Goal: Information Seeking & Learning: Learn about a topic

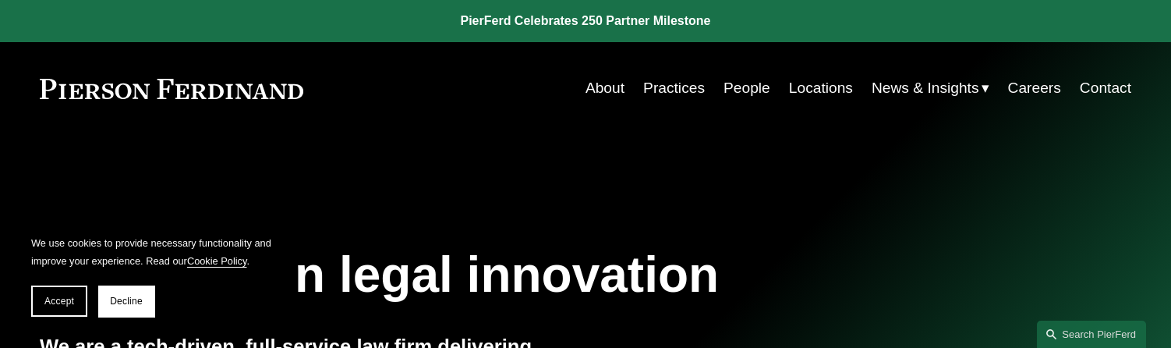
drag, startPoint x: 752, startPoint y: 87, endPoint x: 743, endPoint y: 90, distance: 9.4
click at [752, 87] on link "People" at bounding box center [747, 88] width 47 height 30
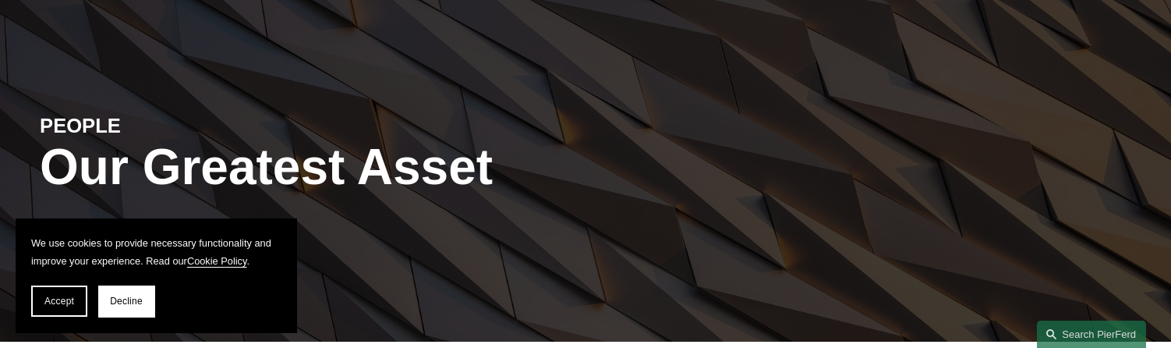
scroll to position [156, 0]
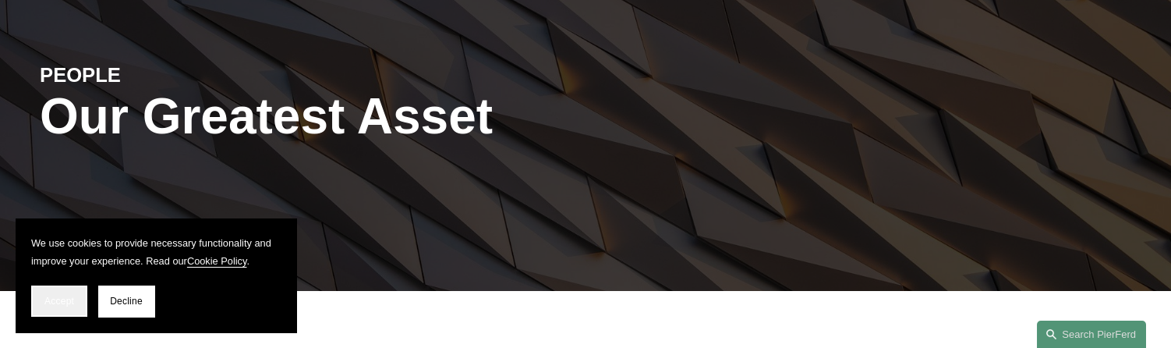
click at [40, 303] on button "Accept" at bounding box center [59, 300] width 56 height 31
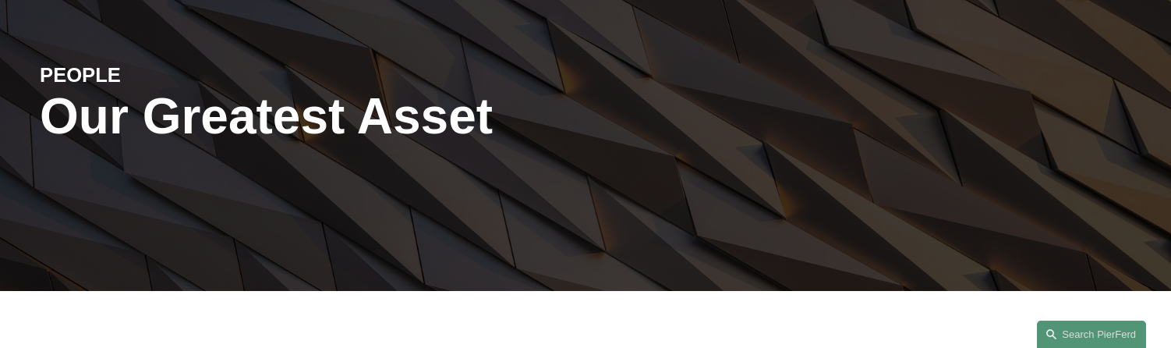
scroll to position [312, 0]
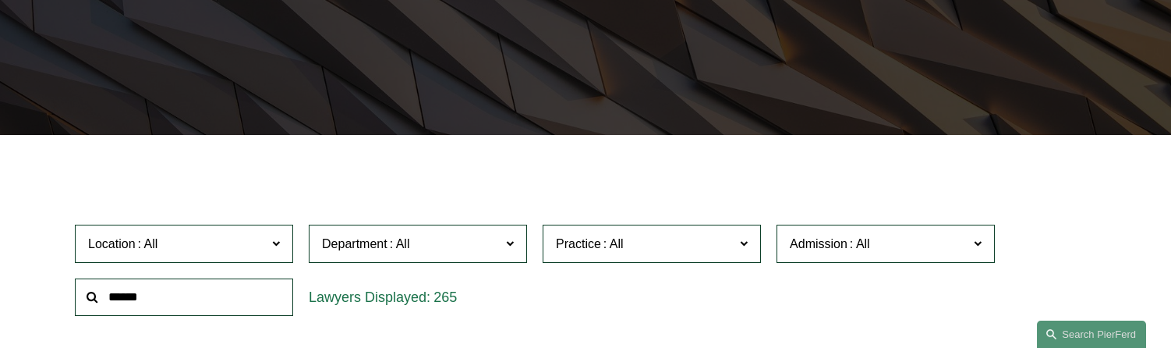
click at [176, 313] on input "text" at bounding box center [184, 297] width 218 height 38
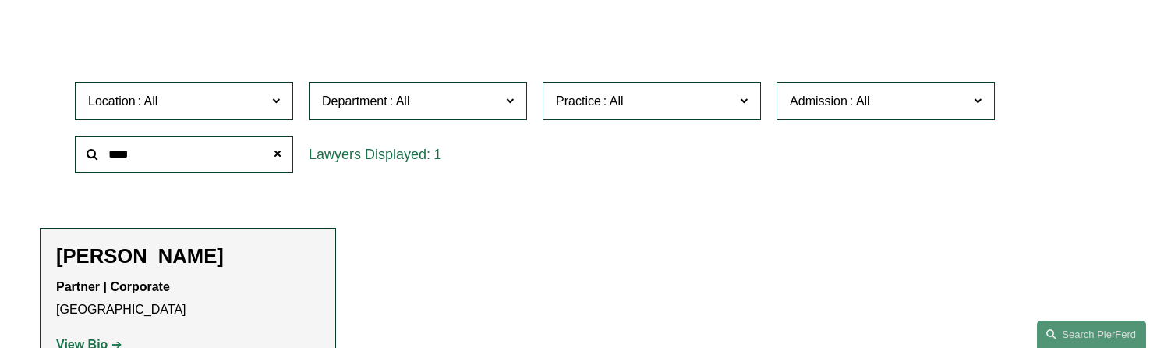
scroll to position [468, 0]
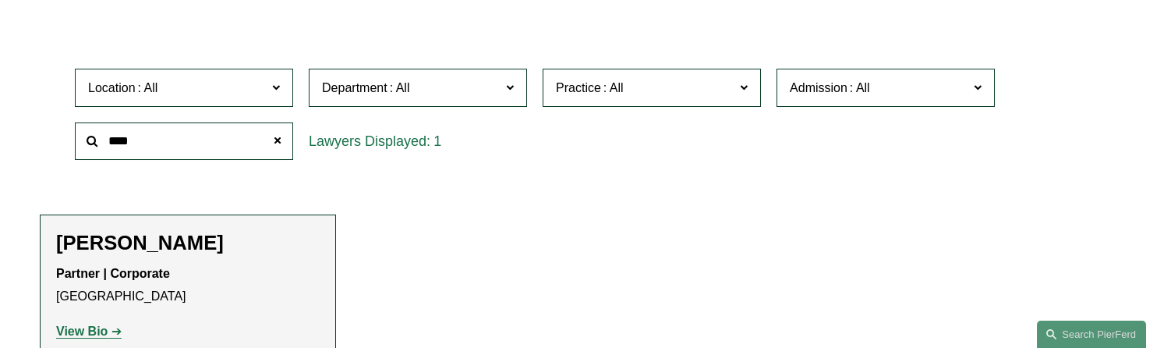
click at [98, 249] on h2 "[PERSON_NAME]" at bounding box center [188, 243] width 264 height 24
click at [108, 331] on link "View Bio" at bounding box center [89, 330] width 66 height 13
click at [137, 151] on input "****" at bounding box center [184, 141] width 218 height 38
drag, startPoint x: 140, startPoint y: 144, endPoint x: 77, endPoint y: 143, distance: 63.2
click at [77, 143] on input "****" at bounding box center [184, 141] width 218 height 38
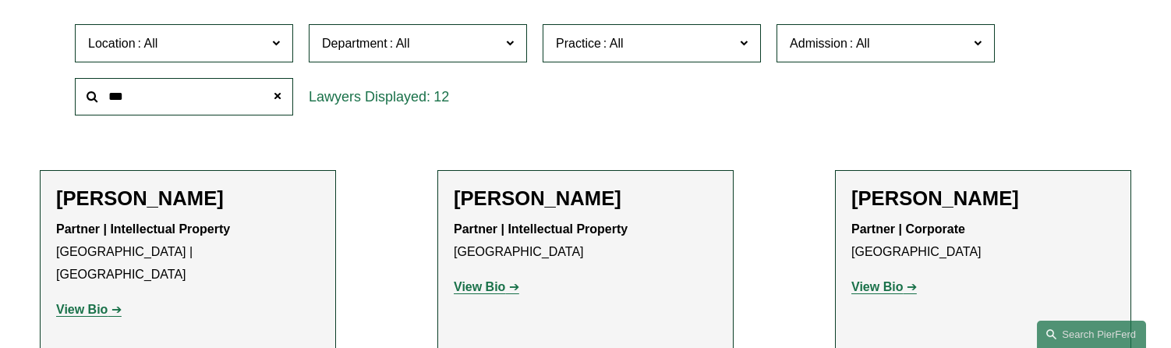
scroll to position [312, 0]
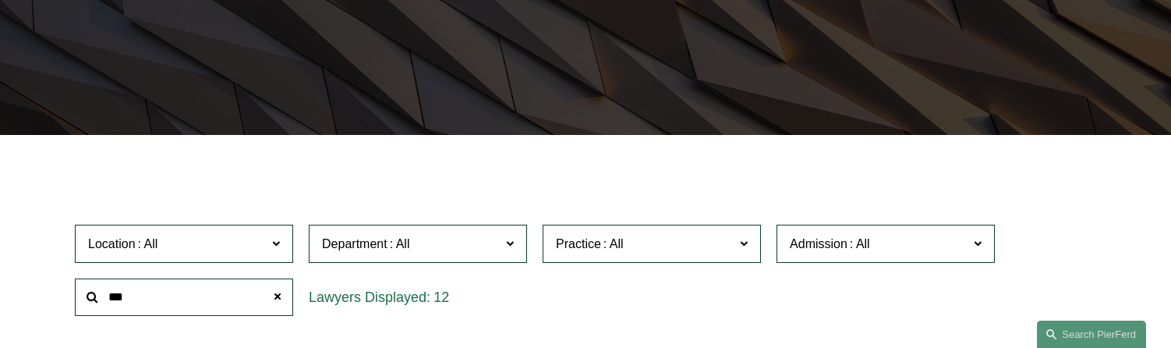
click at [69, 306] on div "***" at bounding box center [184, 298] width 234 height 54
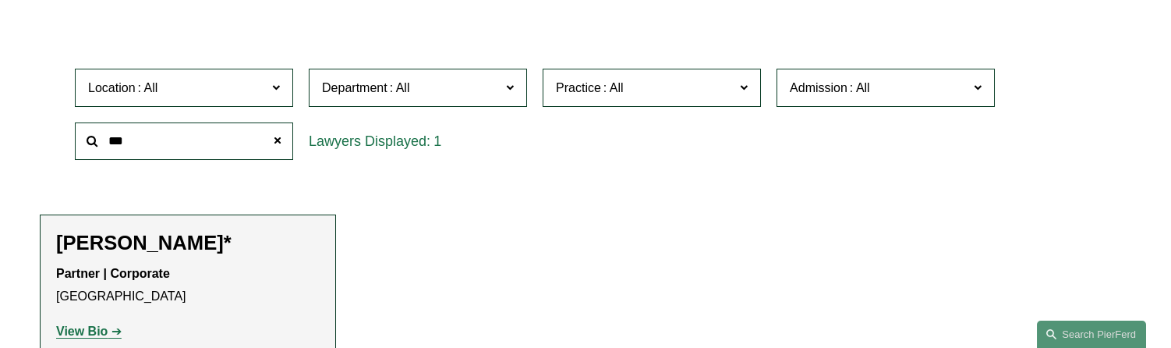
scroll to position [546, 0]
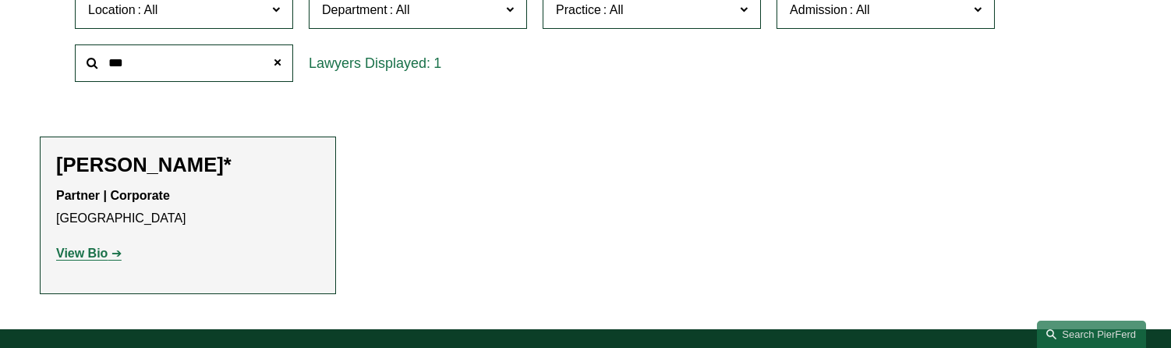
type input "***"
click at [80, 257] on strong "View Bio" at bounding box center [81, 252] width 51 height 13
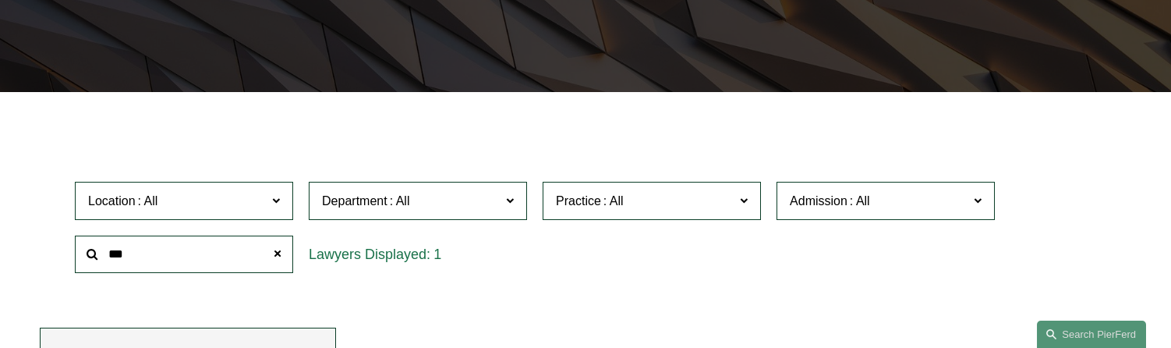
scroll to position [312, 0]
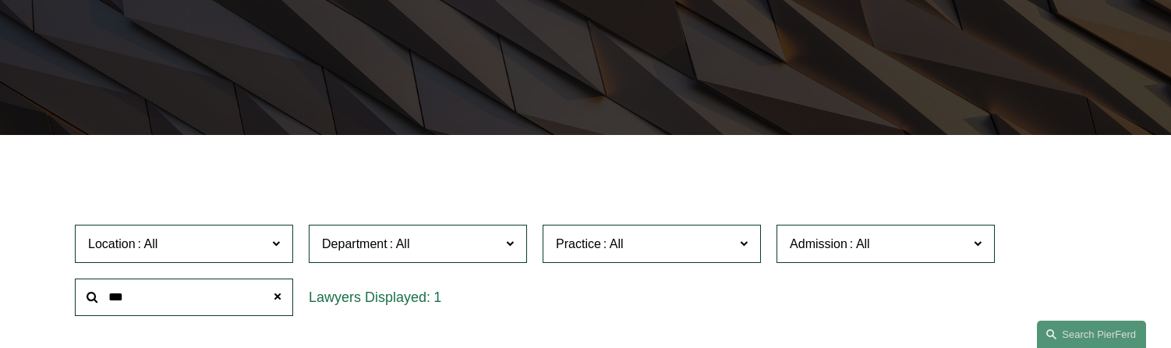
click at [192, 309] on input "***" at bounding box center [184, 297] width 218 height 38
click at [279, 297] on span at bounding box center [277, 297] width 31 height 31
drag, startPoint x: 216, startPoint y: 298, endPoint x: 144, endPoint y: 297, distance: 71.8
click at [144, 297] on input "text" at bounding box center [184, 297] width 218 height 38
click at [129, 300] on input "text" at bounding box center [184, 297] width 218 height 38
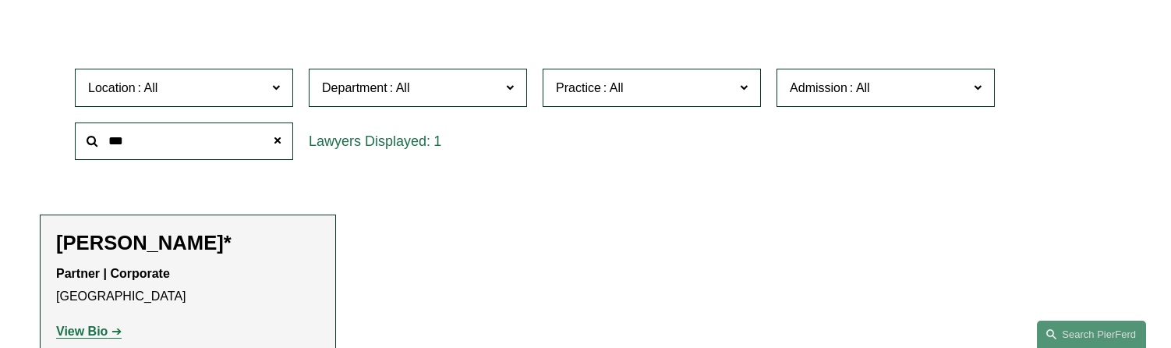
scroll to position [546, 0]
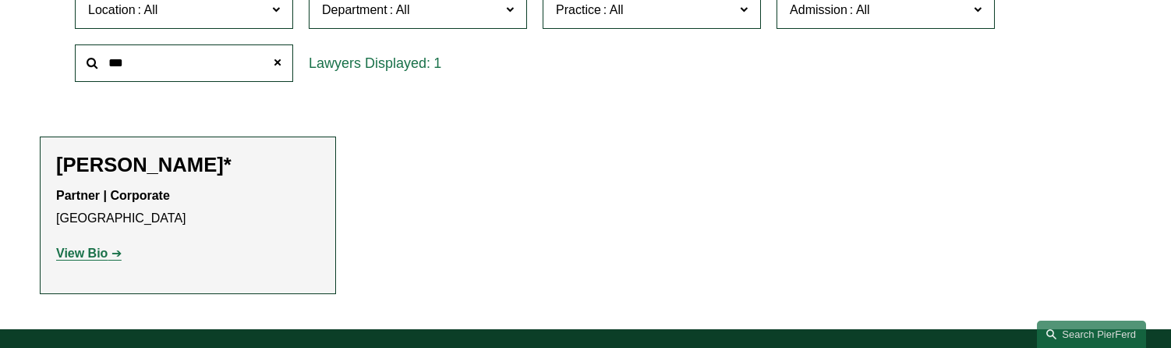
type input "***"
click at [86, 256] on strong "View Bio" at bounding box center [81, 252] width 51 height 13
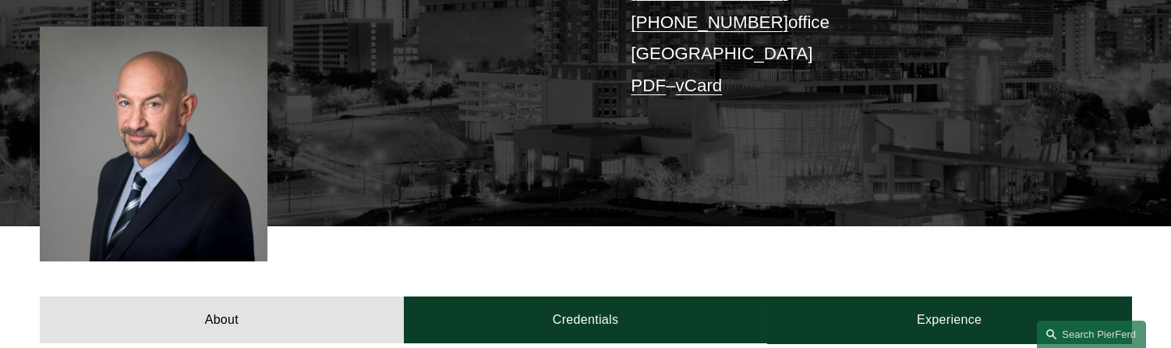
scroll to position [624, 0]
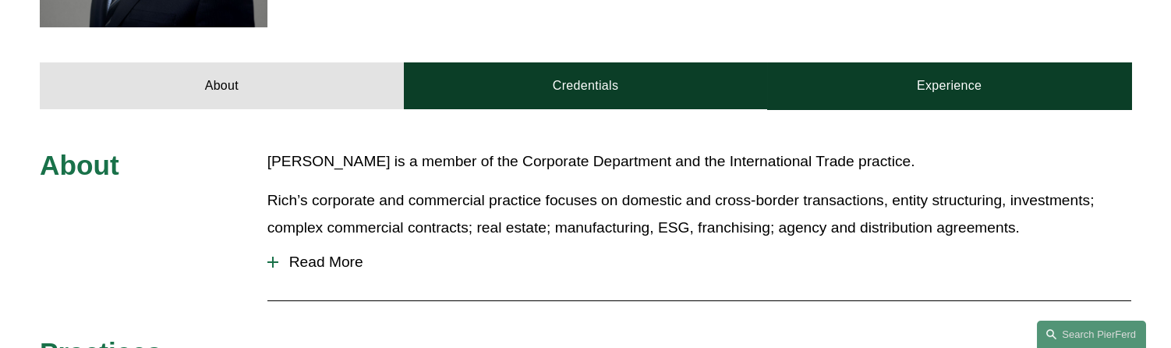
click at [289, 271] on span "Read More" at bounding box center [704, 261] width 853 height 17
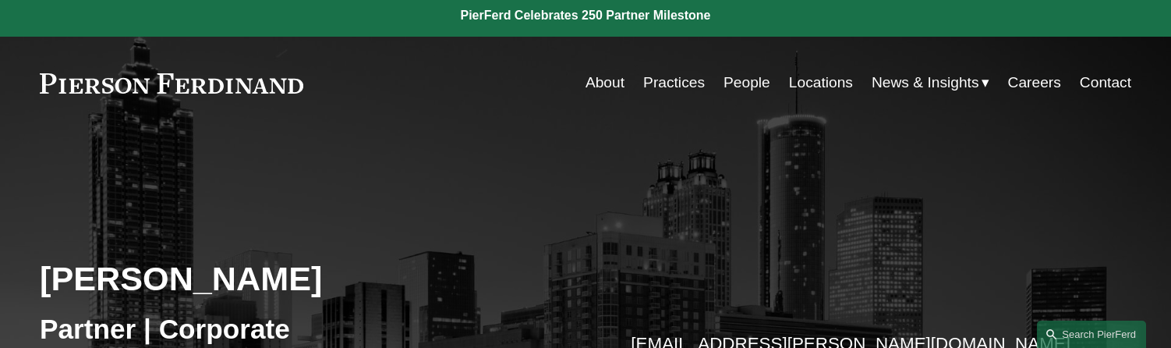
scroll to position [0, 0]
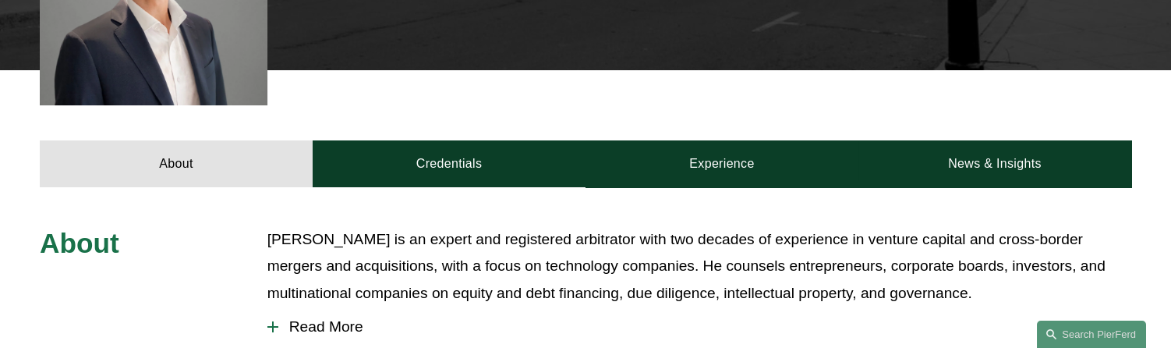
scroll to position [624, 0]
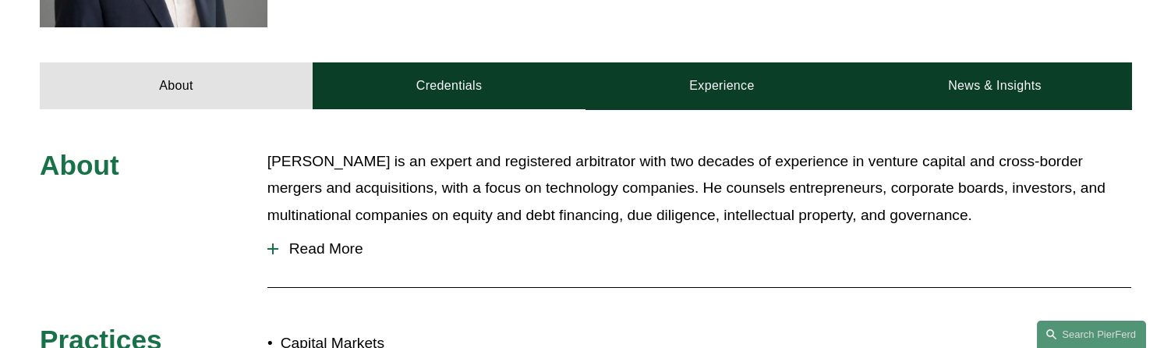
click at [278, 249] on span "Read More" at bounding box center [704, 248] width 853 height 17
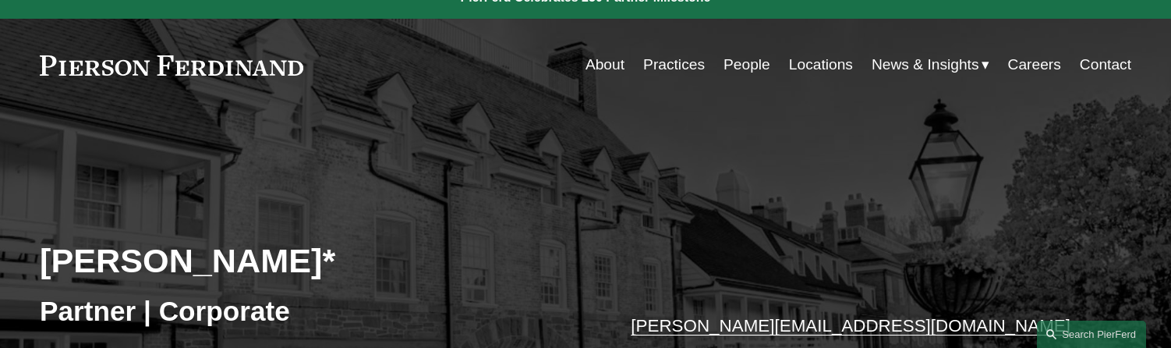
scroll to position [0, 0]
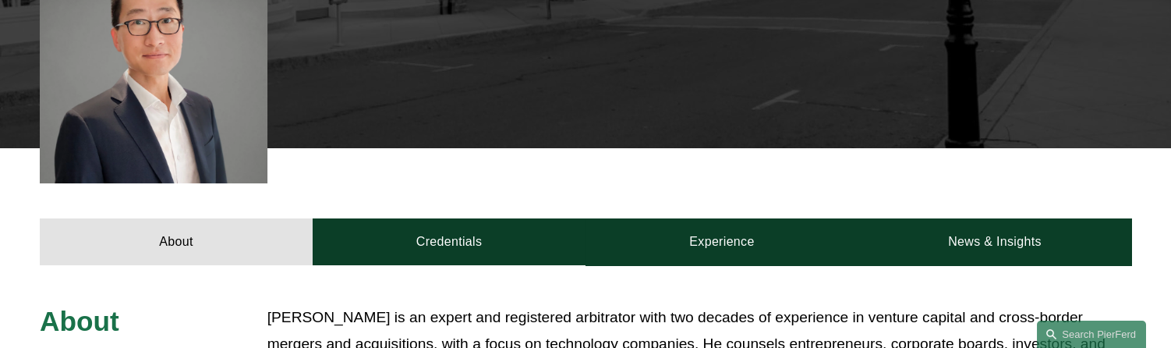
scroll to position [546, 0]
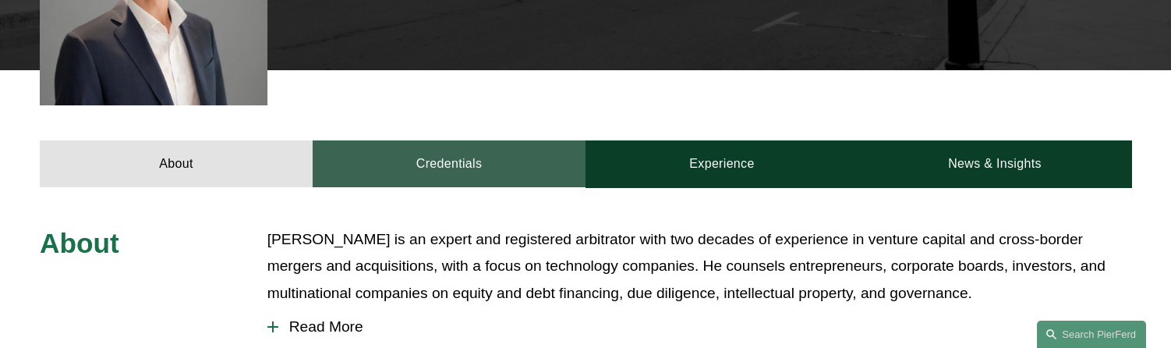
click at [439, 161] on link "Credentials" at bounding box center [449, 163] width 273 height 47
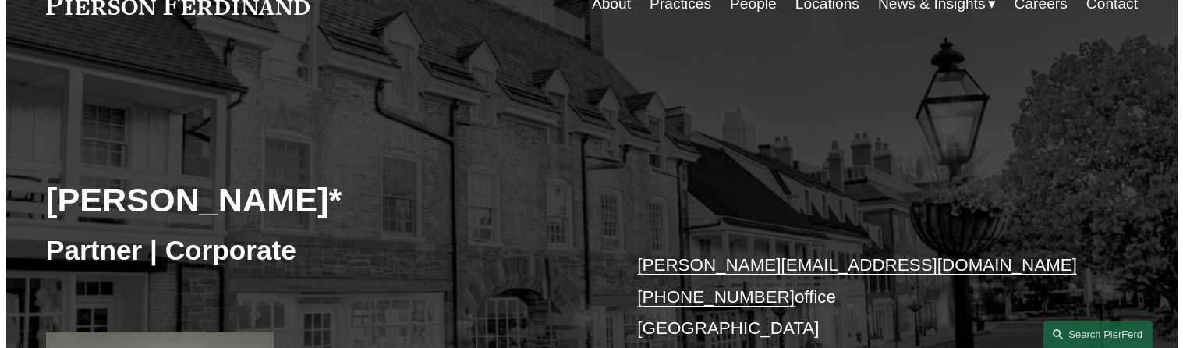
scroll to position [0, 0]
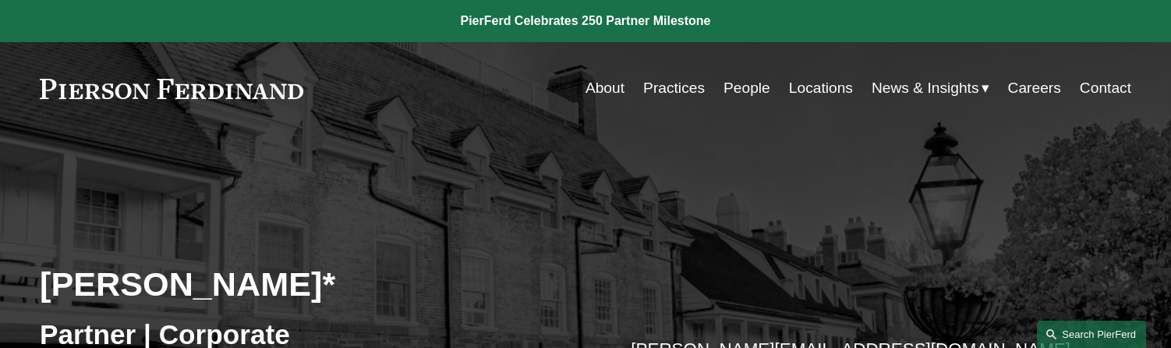
click at [1057, 335] on link "Search this site" at bounding box center [1091, 334] width 109 height 27
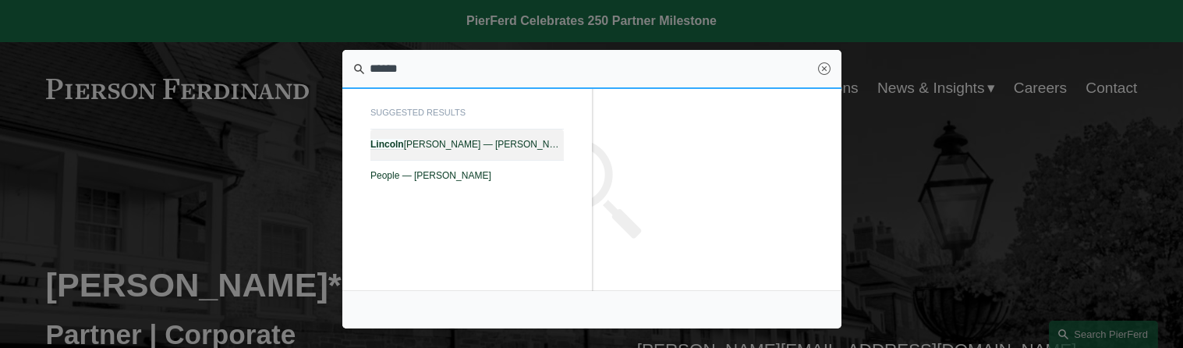
click at [405, 142] on span "Lincoln W. Briggs — Pierson Ferdinand LLP" at bounding box center [466, 144] width 193 height 11
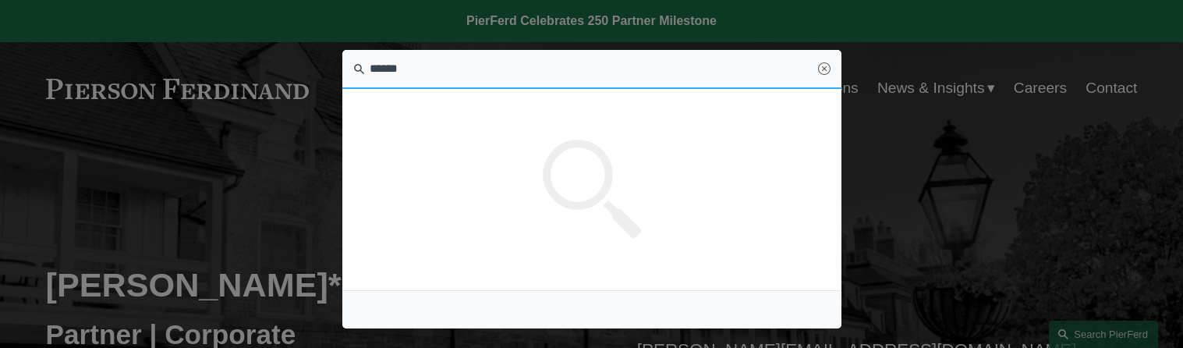
click at [409, 73] on input "******" at bounding box center [591, 69] width 499 height 39
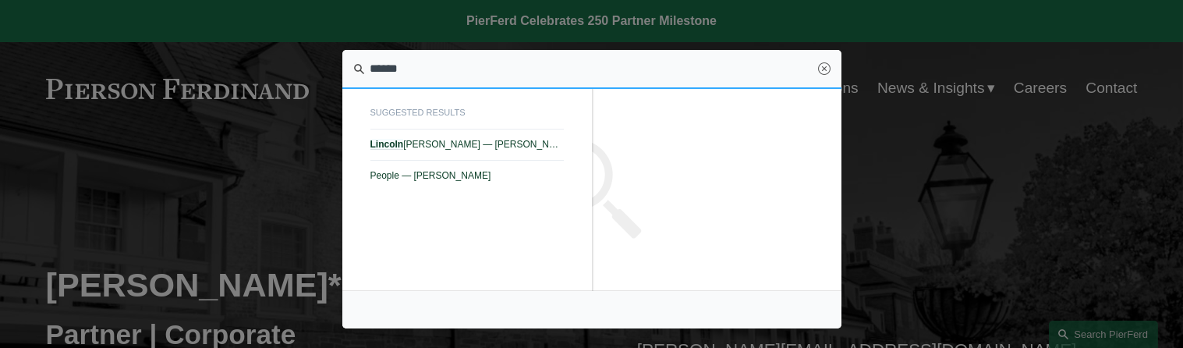
drag, startPoint x: 407, startPoint y: 70, endPoint x: 349, endPoint y: 69, distance: 57.7
click at [349, 69] on input "******" at bounding box center [591, 69] width 499 height 39
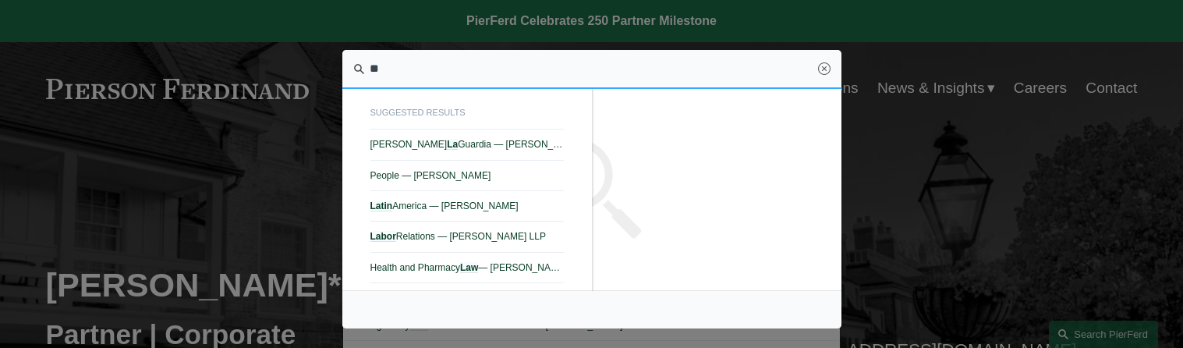
type input "*"
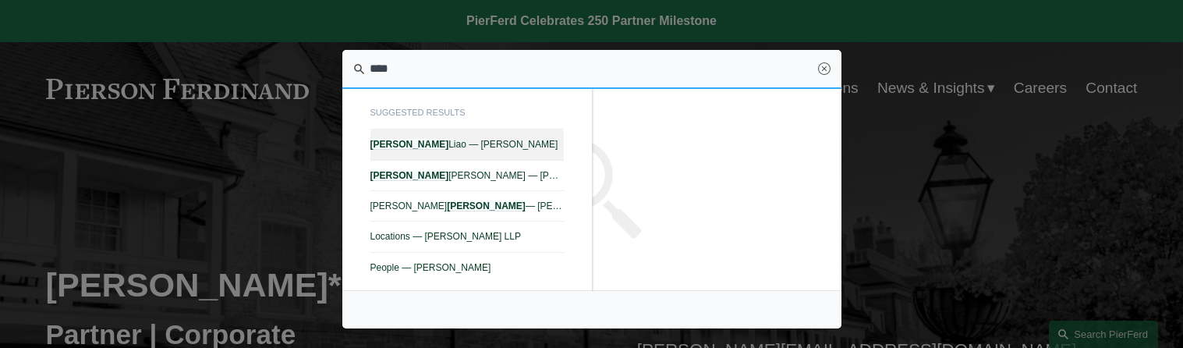
click at [415, 137] on link "Kenneth Liao — Pierson Ferdinand LLP" at bounding box center [466, 144] width 193 height 30
type input "****"
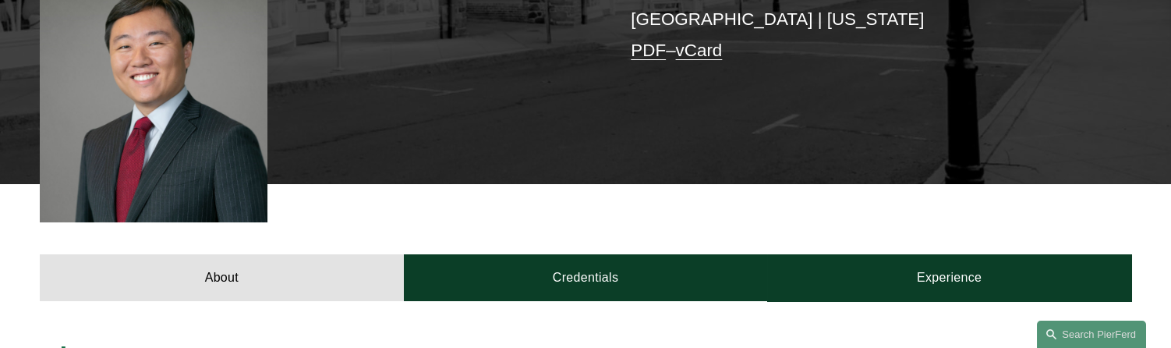
scroll to position [624, 0]
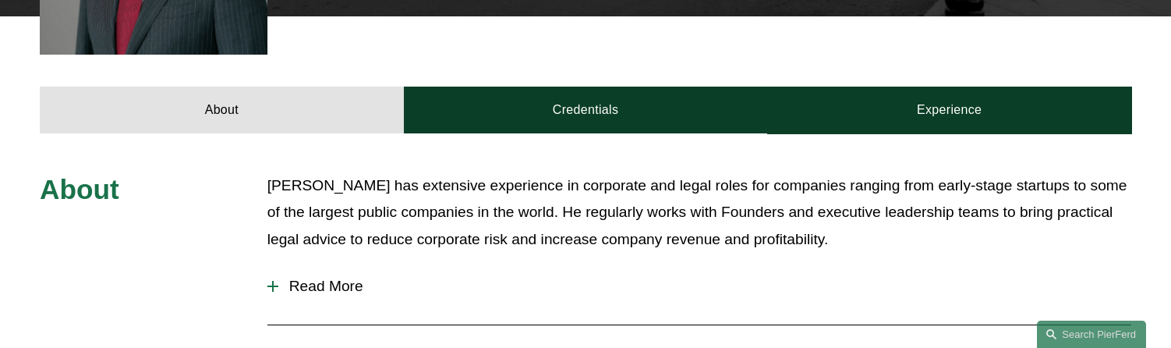
click at [304, 277] on button "Read More" at bounding box center [700, 286] width 864 height 41
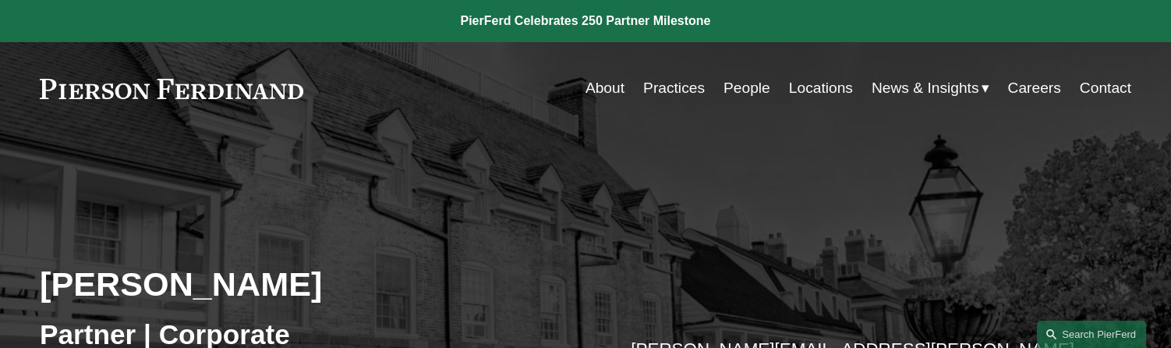
scroll to position [156, 0]
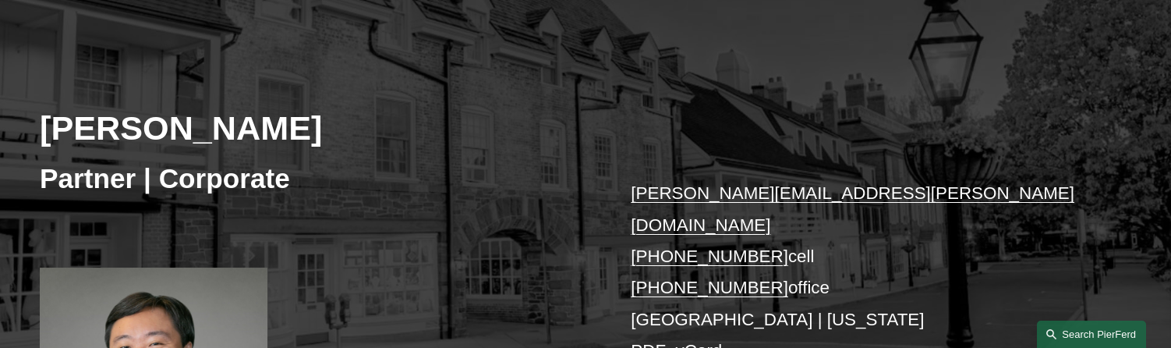
click at [1097, 335] on link "Search this site" at bounding box center [1091, 334] width 109 height 27
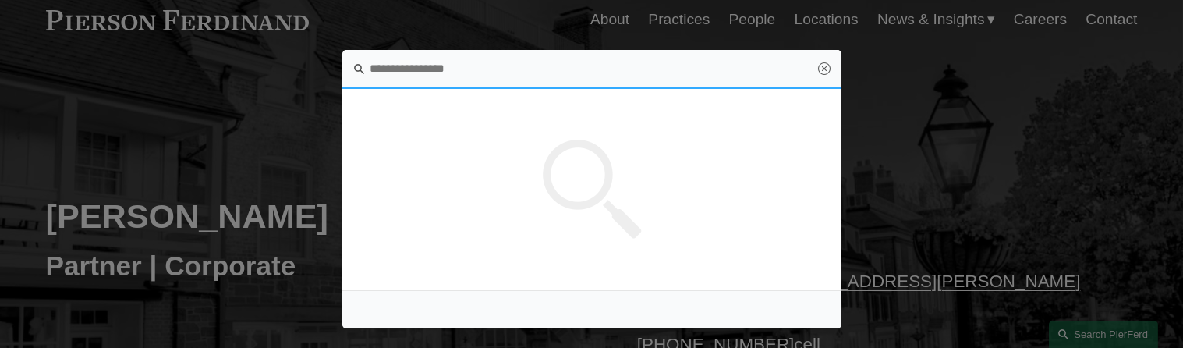
scroll to position [0, 0]
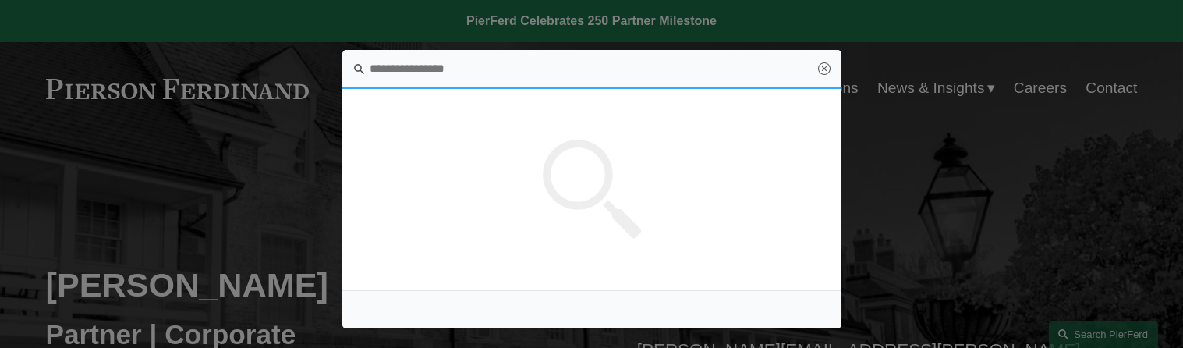
click at [432, 76] on input "Search this site" at bounding box center [591, 69] width 499 height 39
type input "****"
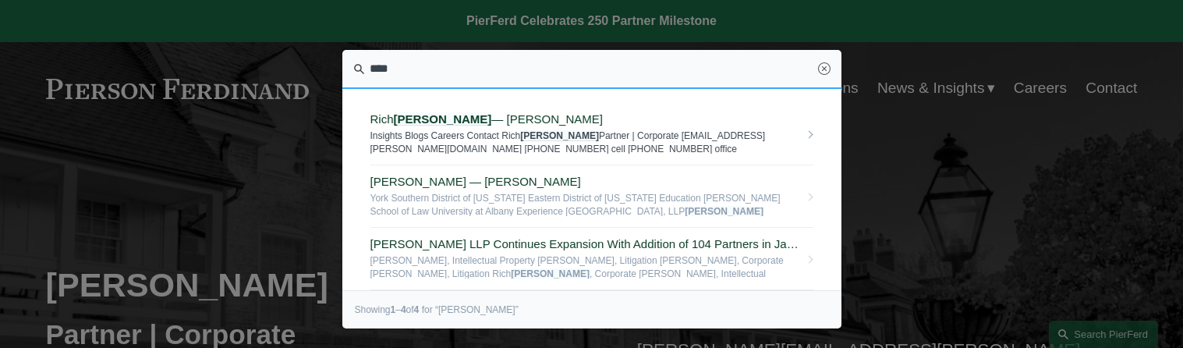
click at [414, 115] on em "Kaye" at bounding box center [443, 118] width 98 height 13
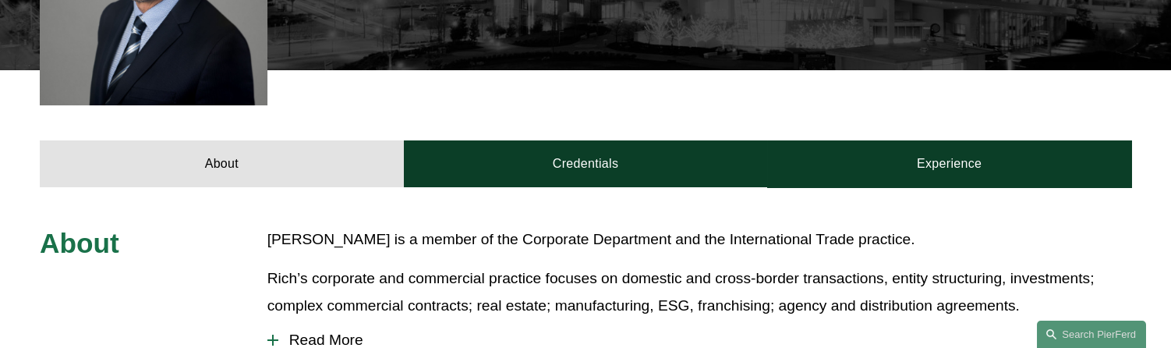
scroll to position [624, 0]
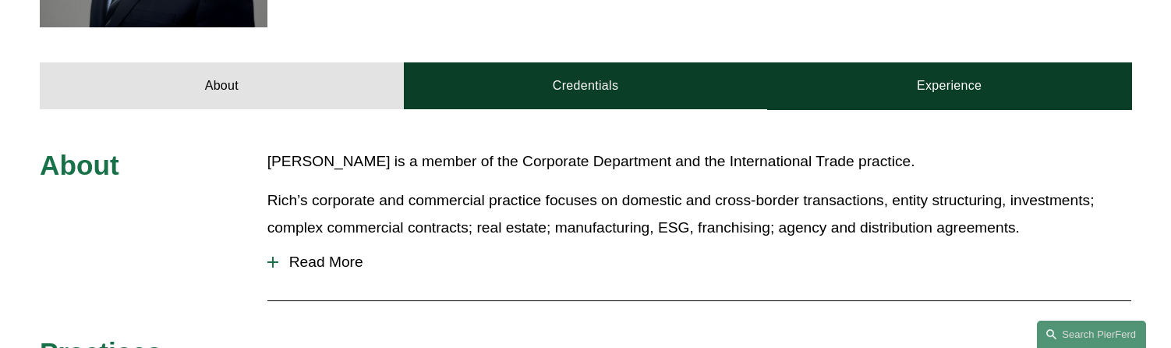
click at [132, 246] on div "About [PERSON_NAME] is a member of the Corporate Department and the Internation…" at bounding box center [585, 336] width 1171 height 376
